Goal: Transaction & Acquisition: Purchase product/service

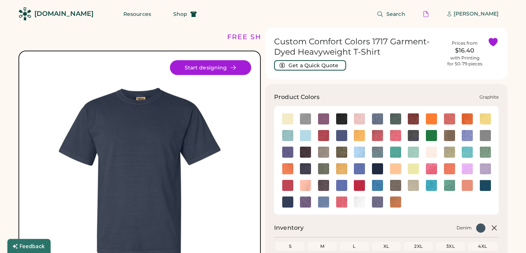
click at [304, 154] on img at bounding box center [305, 152] width 11 height 11
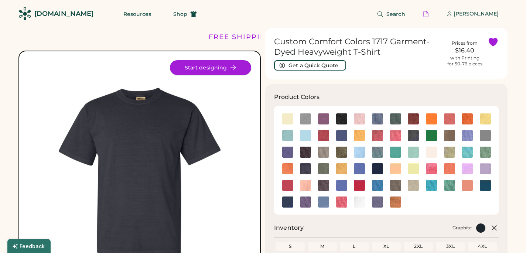
click at [219, 68] on button "Start designing" at bounding box center [210, 67] width 81 height 15
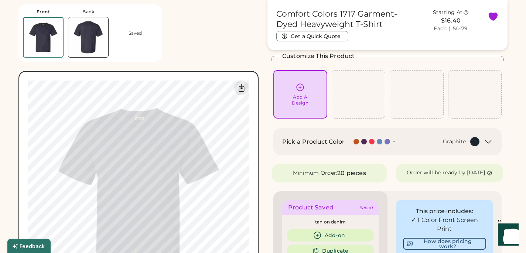
scroll to position [44, 0]
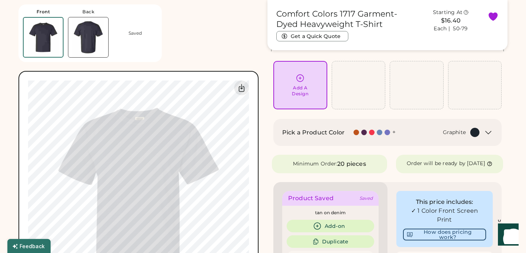
click at [302, 80] on icon at bounding box center [299, 77] width 9 height 9
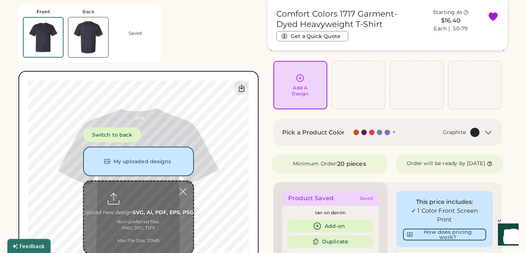
click at [154, 219] on input "file" at bounding box center [138, 217] width 109 height 72
type input "**********"
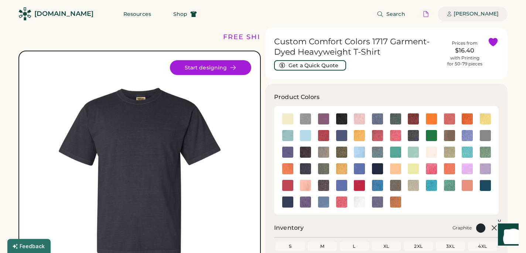
click at [461, 13] on div "[PERSON_NAME]" at bounding box center [475, 13] width 45 height 7
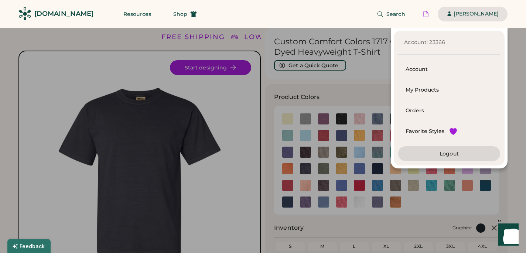
click at [323, 11] on div "Search [PERSON_NAME]" at bounding box center [357, 14] width 302 height 28
click at [521, 95] on div at bounding box center [263, 126] width 526 height 253
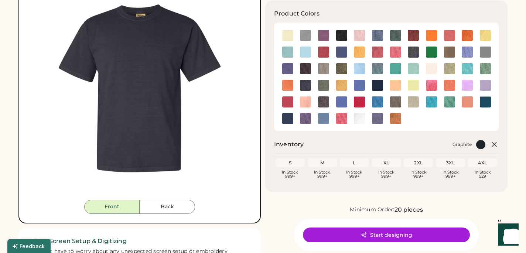
scroll to position [82, 0]
